Goal: Navigation & Orientation: Find specific page/section

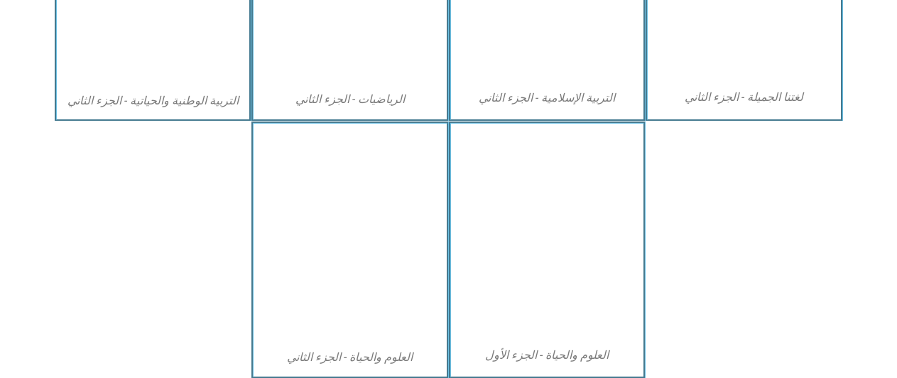
scroll to position [835, 0]
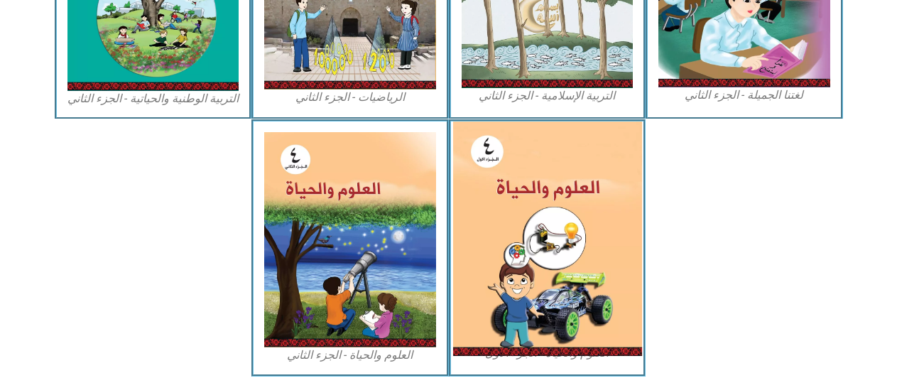
click at [500, 219] on img at bounding box center [546, 238] width 189 height 234
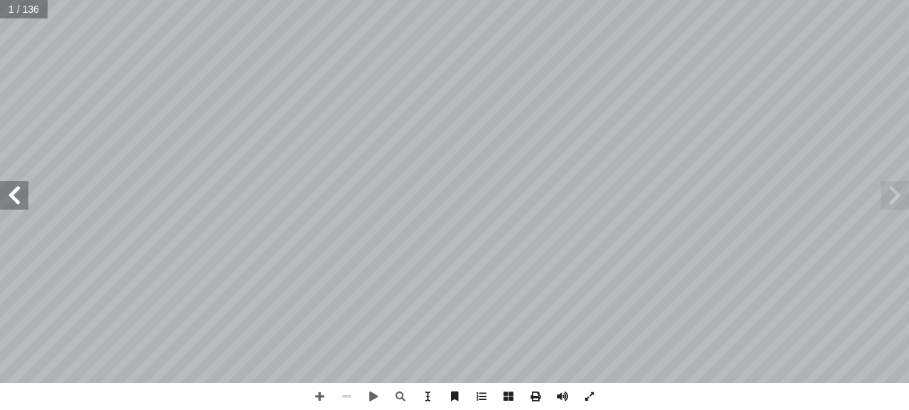
click at [9, 207] on span at bounding box center [14, 195] width 28 height 28
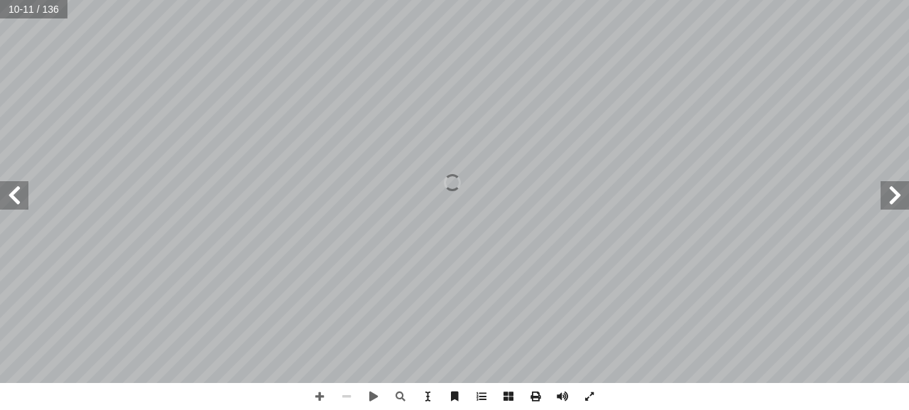
click at [902, 199] on span at bounding box center [894, 195] width 28 height 28
click at [317, 395] on span at bounding box center [319, 396] width 27 height 27
click at [20, 189] on span at bounding box center [14, 195] width 28 height 28
click at [13, 207] on span at bounding box center [14, 195] width 28 height 28
click at [330, 401] on span at bounding box center [319, 396] width 27 height 27
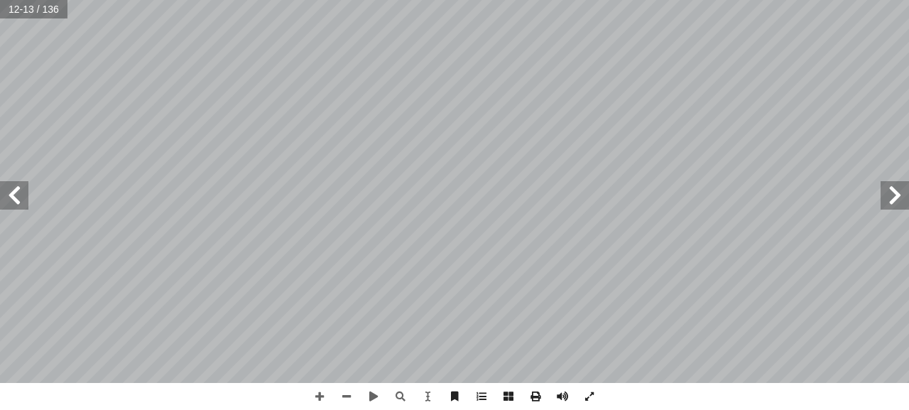
click at [401, 0] on html "الصفحة الرئيسية الصف الأول الصف الثاني الصف الثالث الصف الرابع الصف الخامس الصف…" at bounding box center [454, 64] width 909 height 129
